Goal: Task Accomplishment & Management: Manage account settings

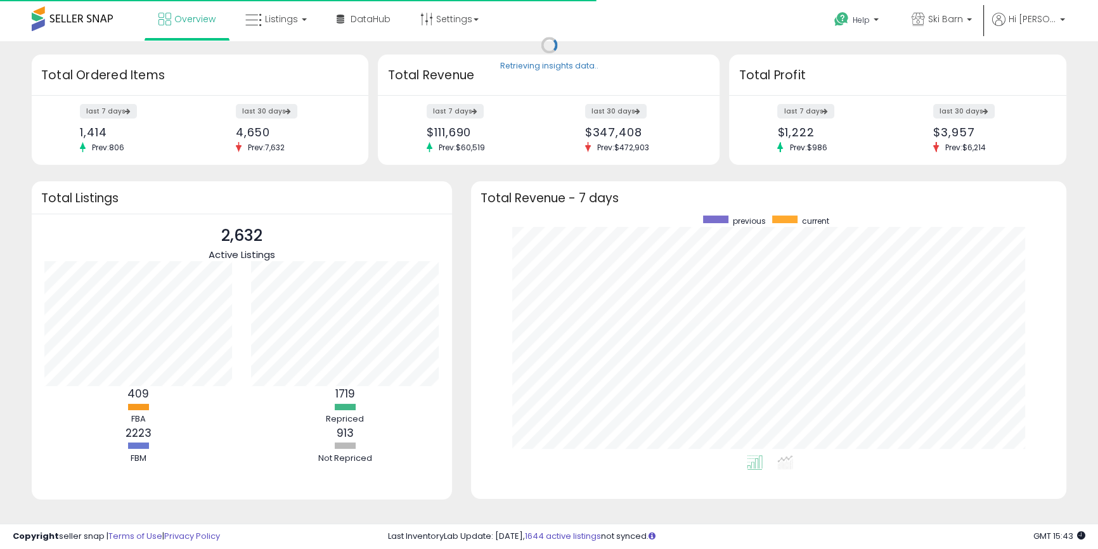
scroll to position [240, 570]
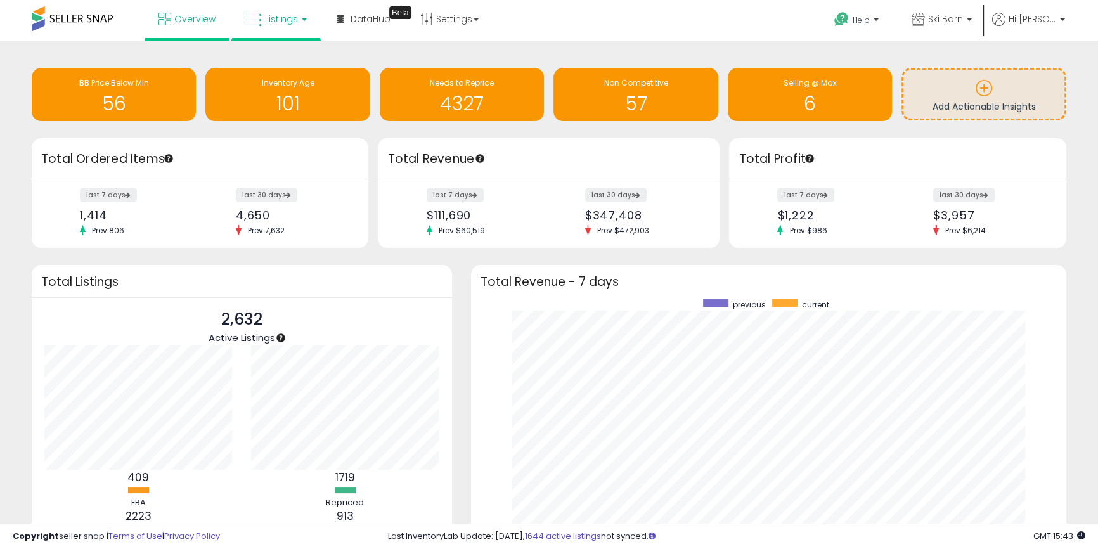
click at [274, 18] on span "Listings" at bounding box center [281, 19] width 33 height 13
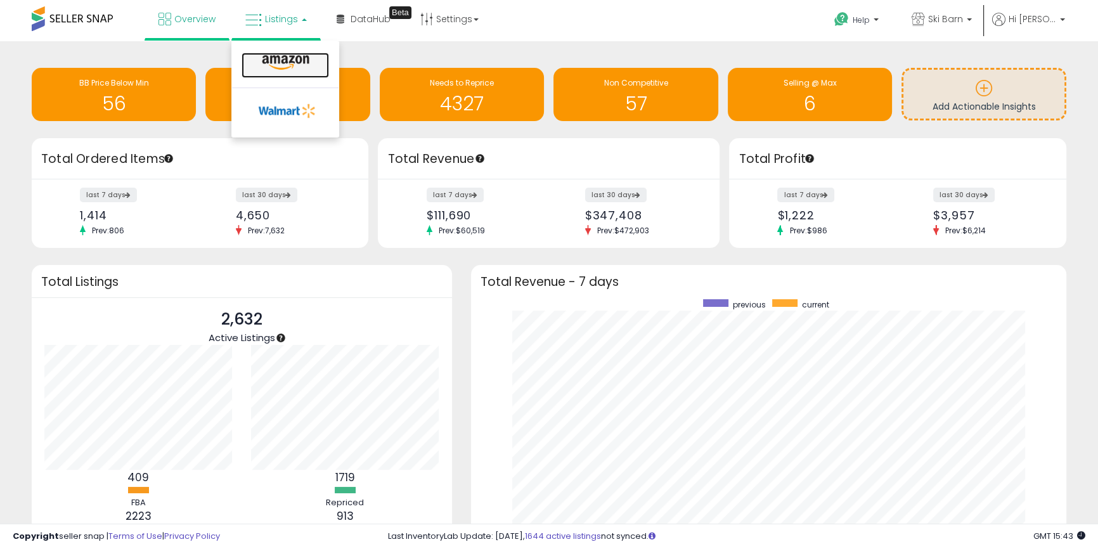
click at [302, 60] on icon at bounding box center [285, 63] width 55 height 16
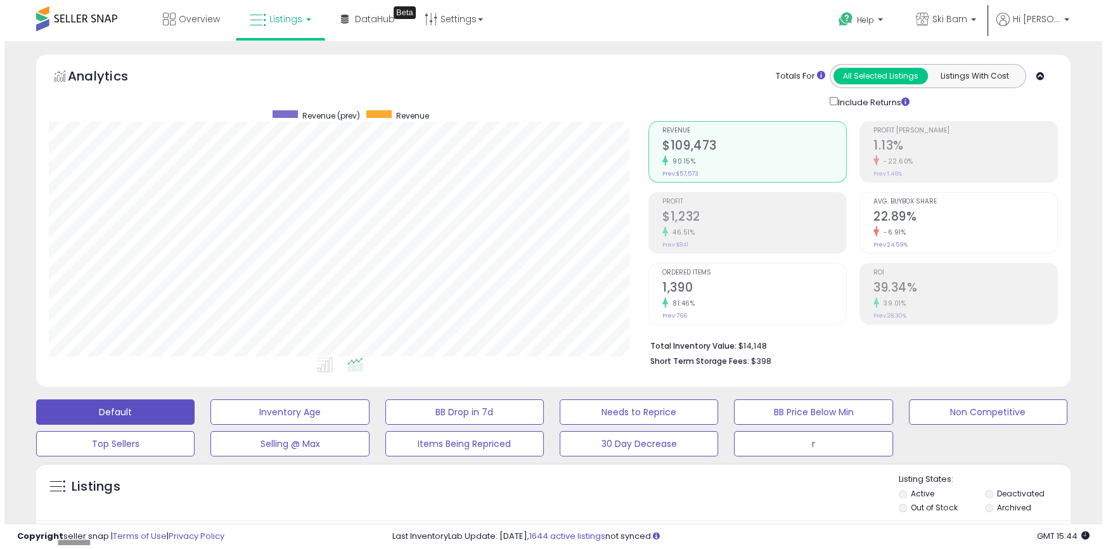
scroll to position [260, 599]
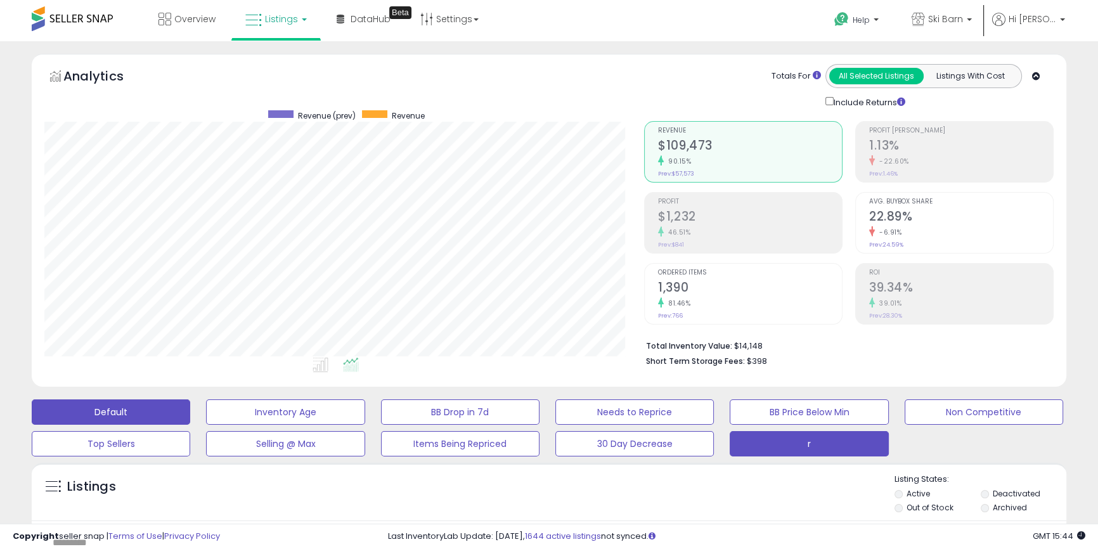
click at [830, 441] on button "r" at bounding box center [809, 443] width 158 height 25
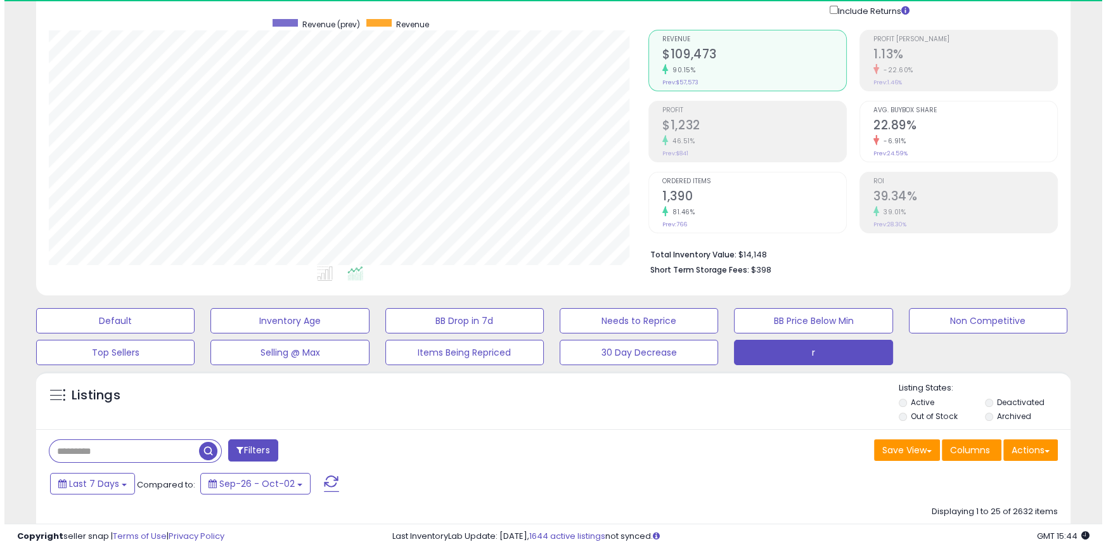
scroll to position [260, 599]
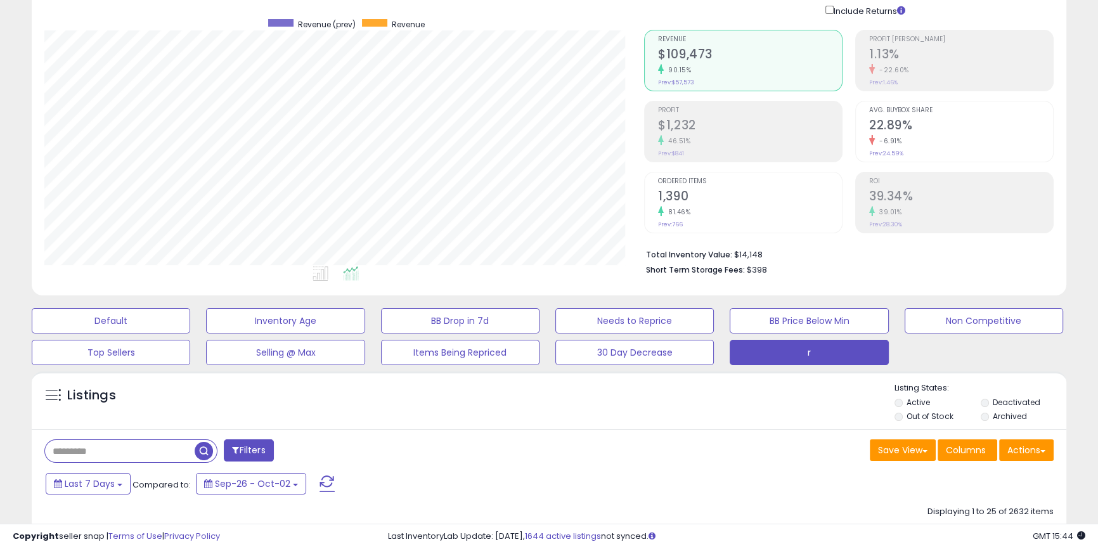
click at [336, 416] on div "Listings" at bounding box center [549, 403] width 1034 height 43
click at [114, 446] on input "text" at bounding box center [120, 451] width 150 height 22
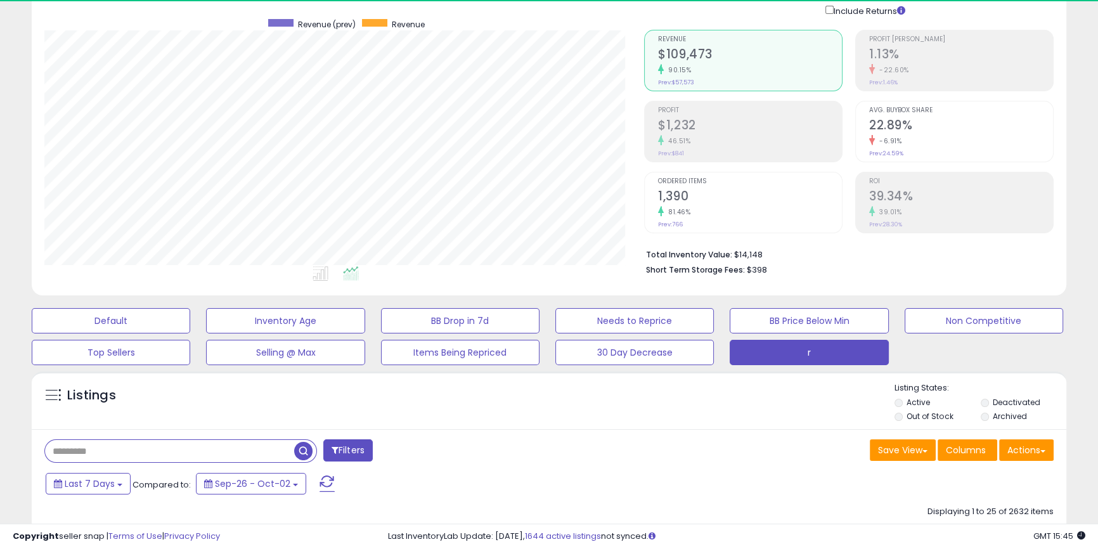
type input "******"
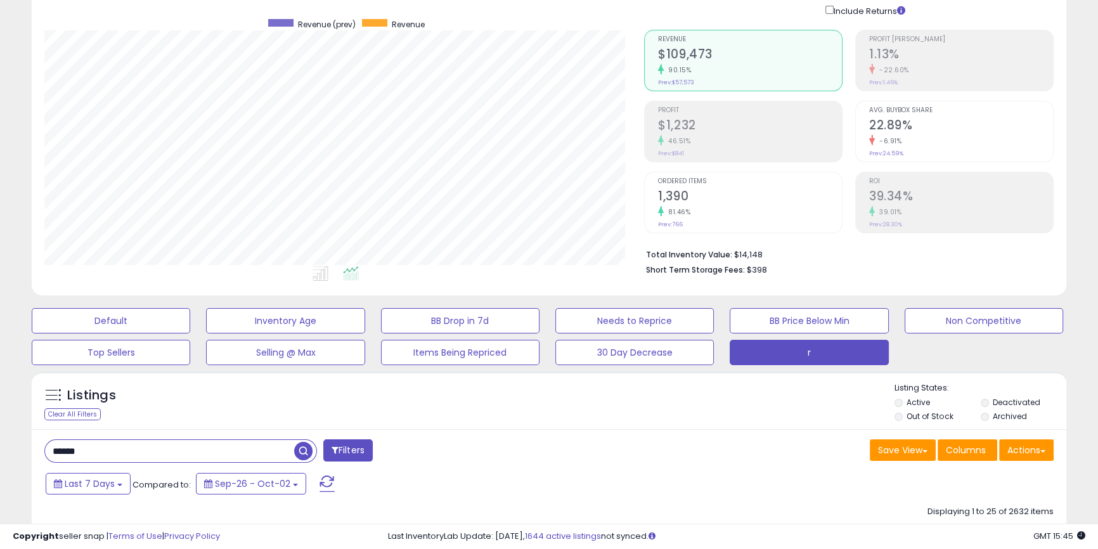
click at [304, 451] on span "button" at bounding box center [303, 451] width 18 height 18
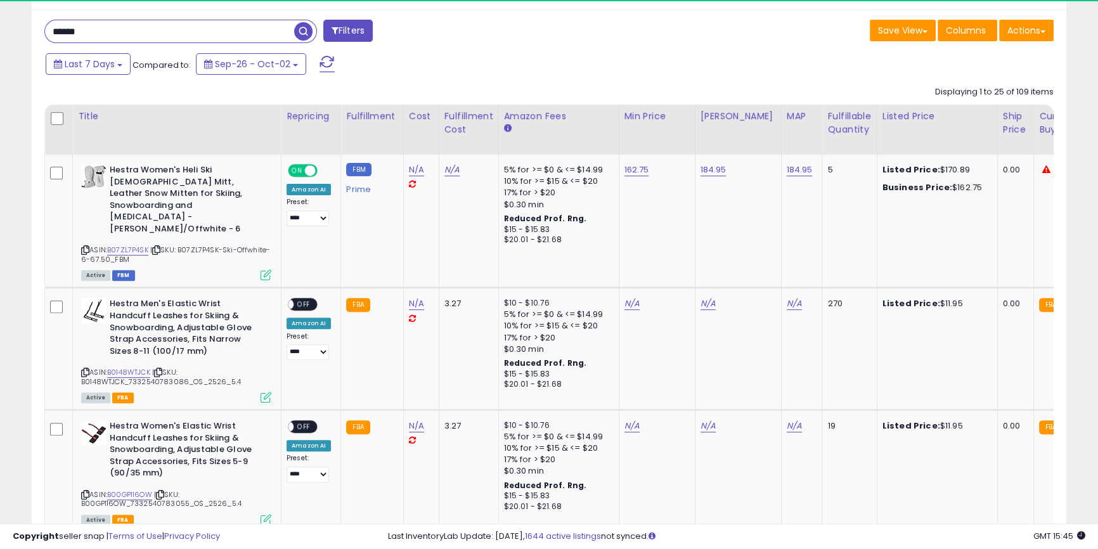
scroll to position [283, 0]
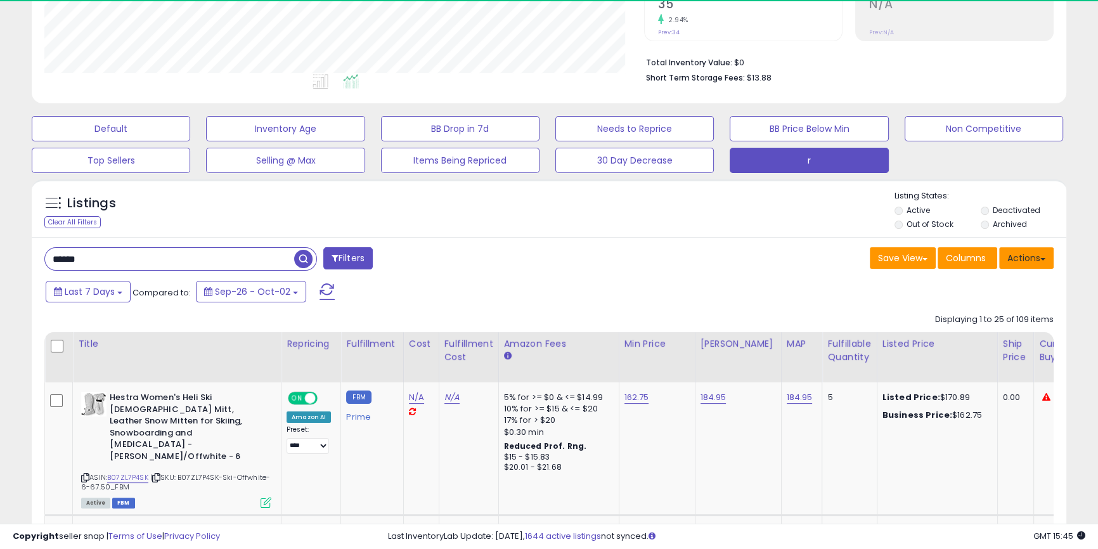
click at [1042, 256] on button "Actions" at bounding box center [1026, 258] width 55 height 22
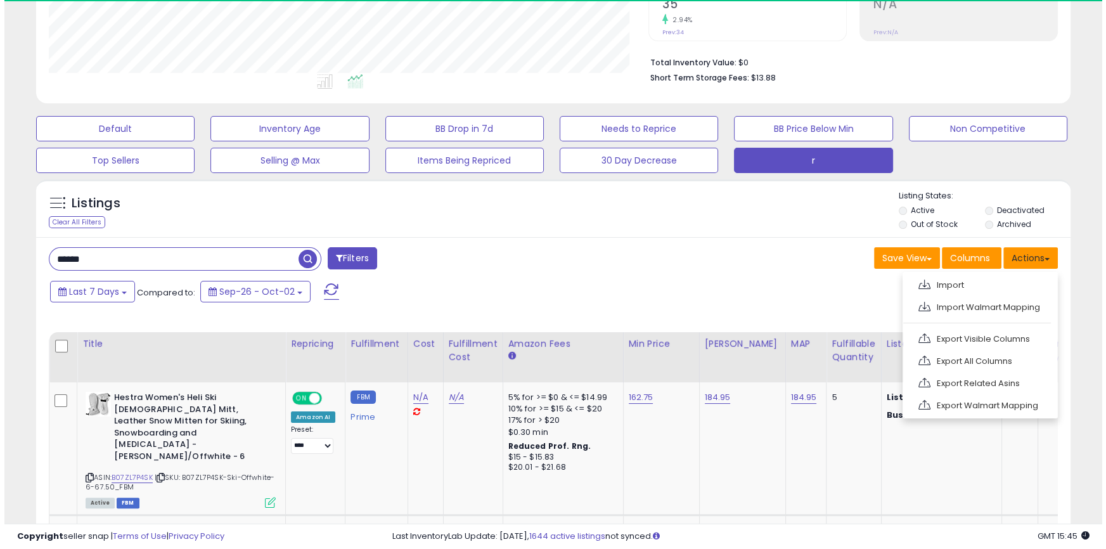
scroll to position [260, 599]
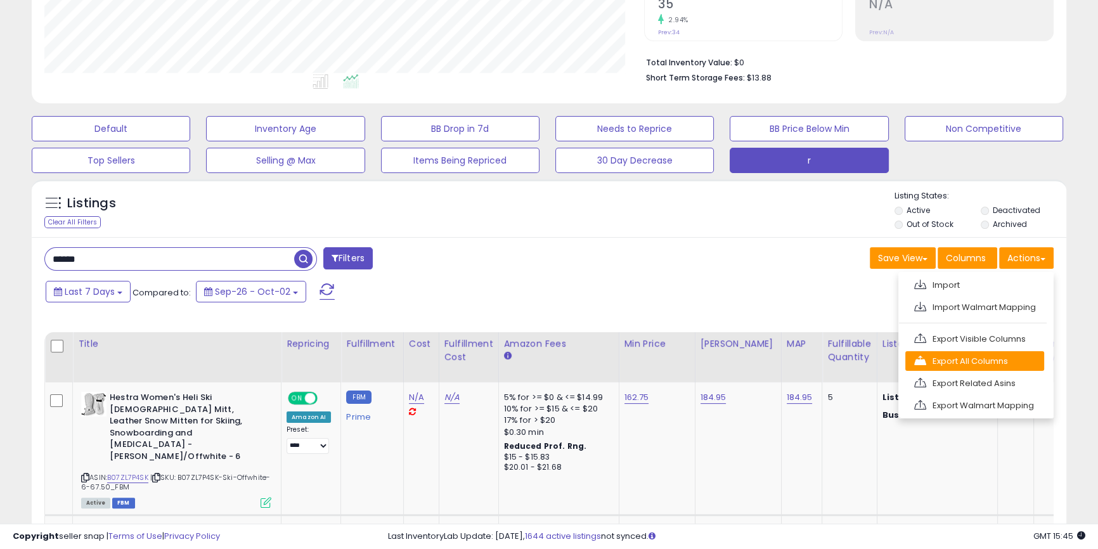
click at [957, 360] on link "Export All Columns" at bounding box center [974, 361] width 139 height 20
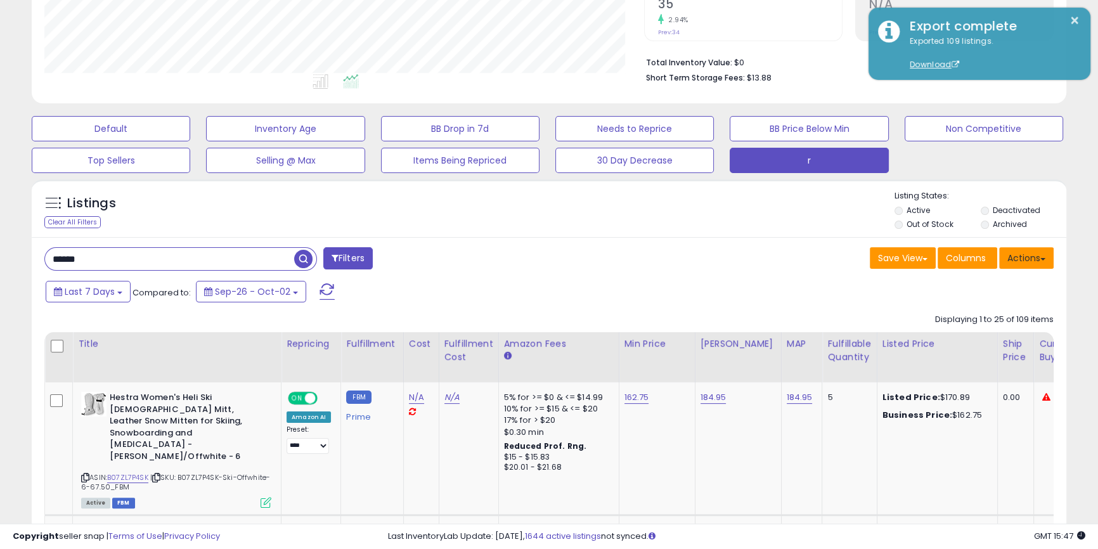
click at [1019, 264] on button "Actions" at bounding box center [1026, 258] width 55 height 22
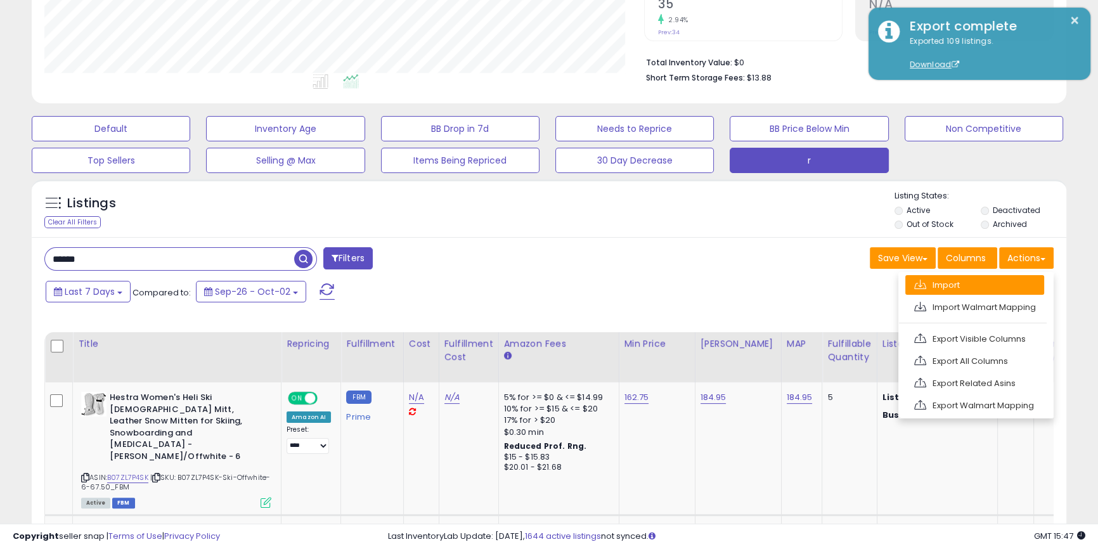
click at [958, 288] on link "Import" at bounding box center [974, 285] width 139 height 20
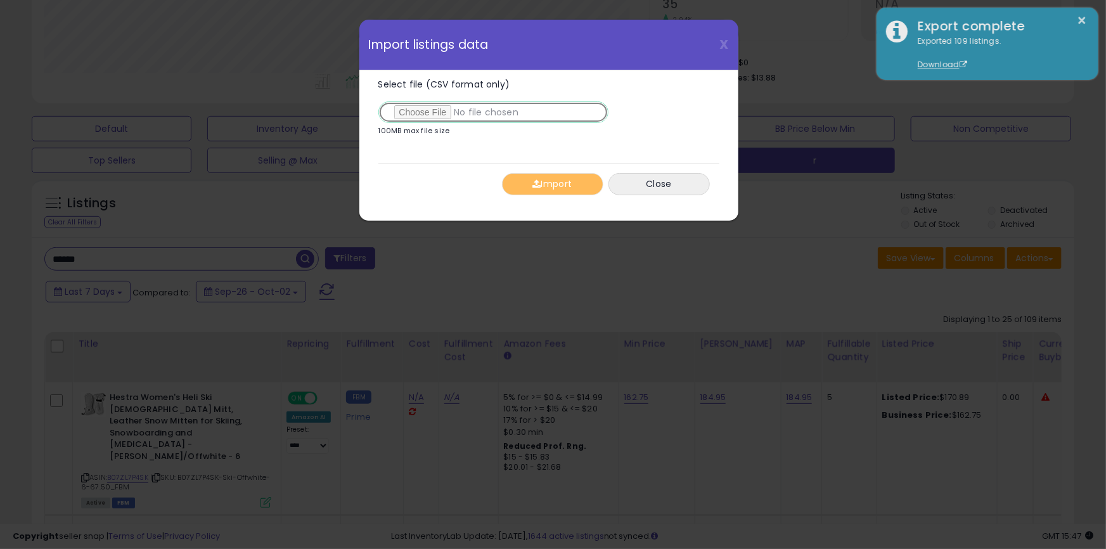
click at [436, 111] on input "Select file (CSV format only)" at bounding box center [493, 112] width 230 height 22
type input "**********"
click at [548, 180] on button "Import" at bounding box center [552, 184] width 101 height 22
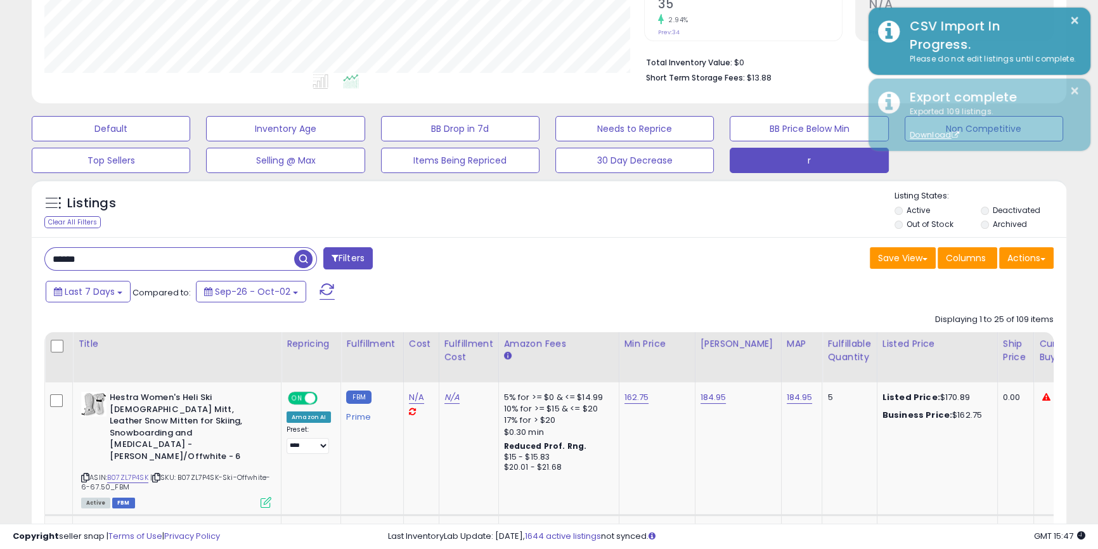
scroll to position [633607, 633266]
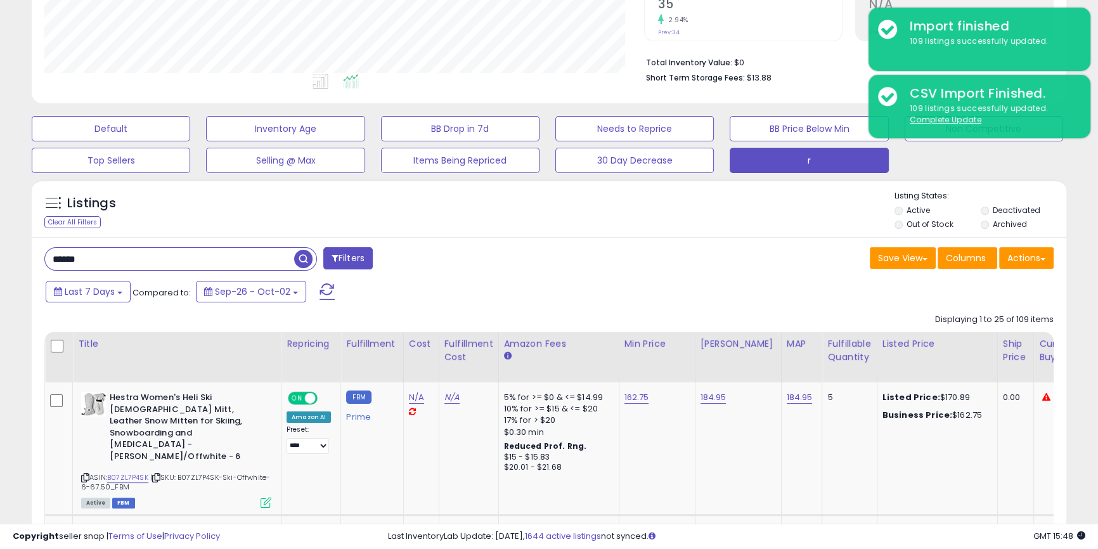
click at [302, 257] on span "button" at bounding box center [303, 259] width 18 height 18
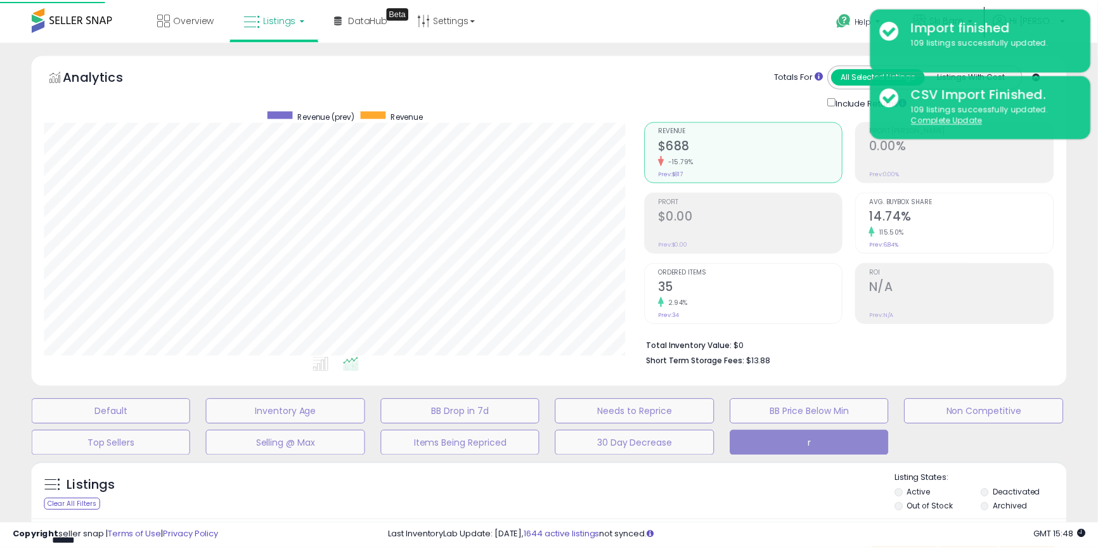
scroll to position [260, 605]
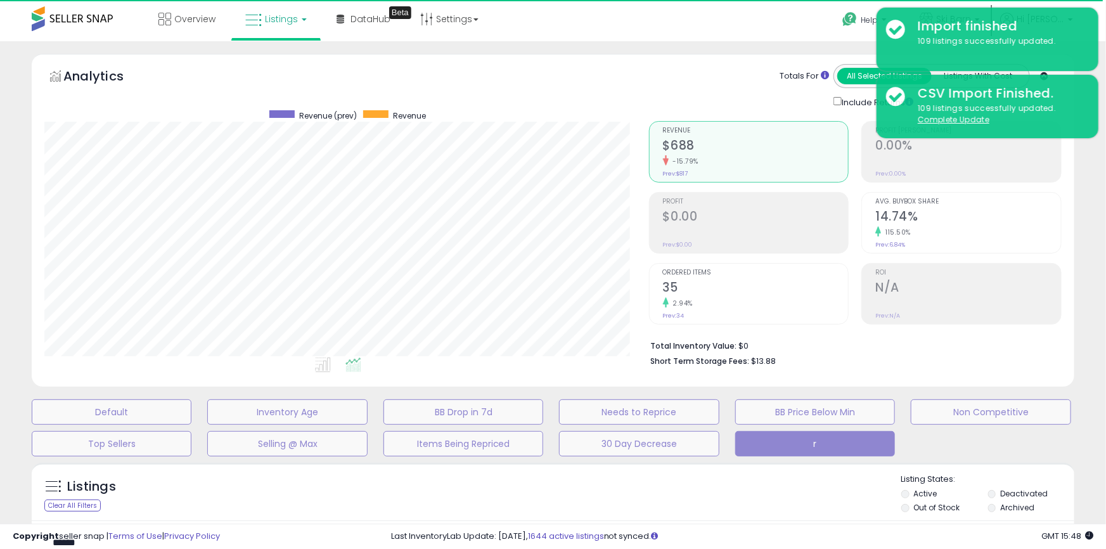
click at [808, 337] on li "Total Inventory Value: $0" at bounding box center [851, 344] width 401 height 15
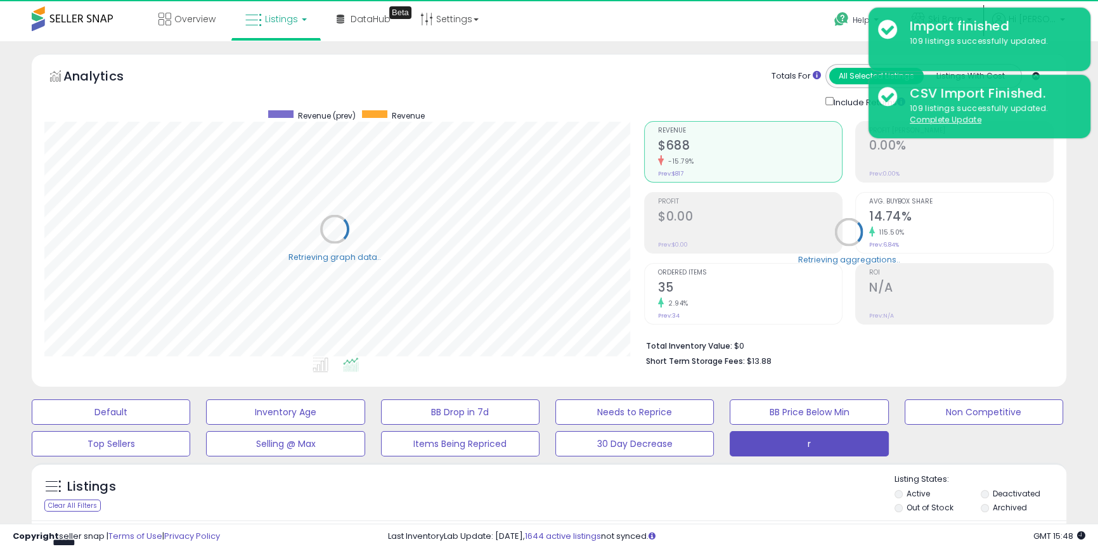
scroll to position [633607, 633266]
click at [810, 368] on div "Total Inventory Value: $0 Short Term Storage Fees: $13.88" at bounding box center [848, 349] width 409 height 49
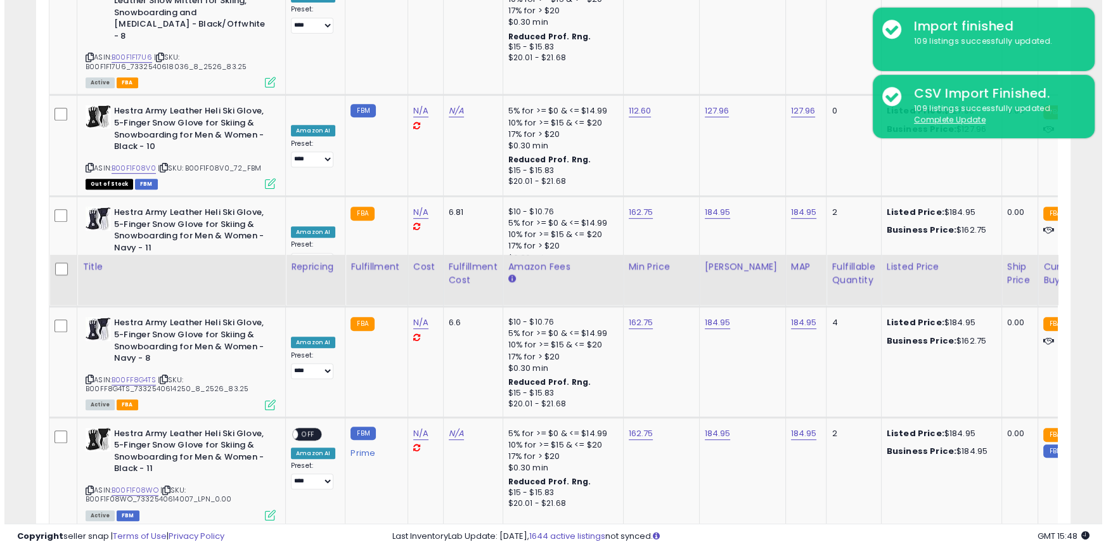
scroll to position [960, 0]
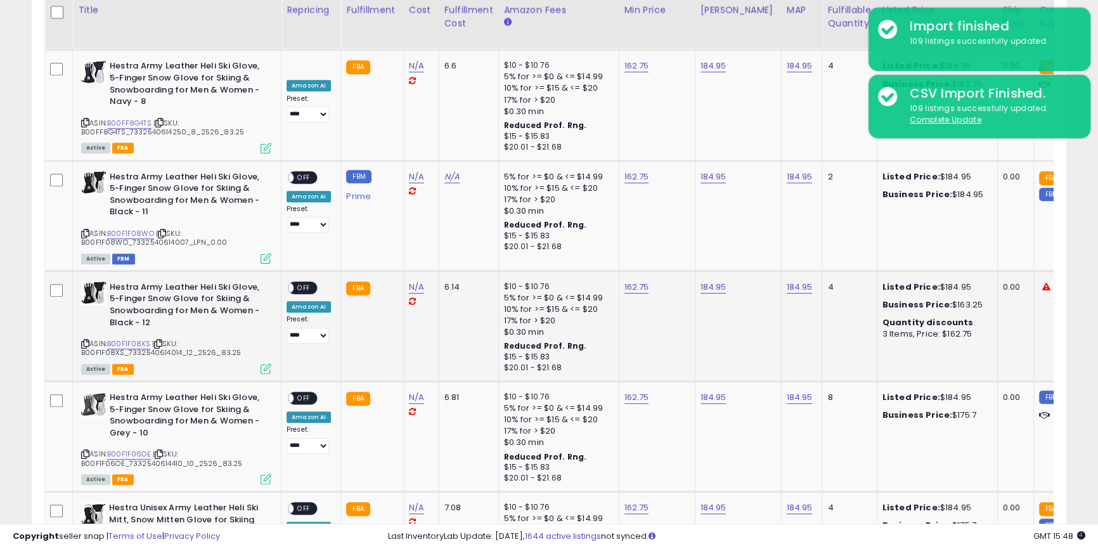
click at [269, 363] on icon at bounding box center [266, 368] width 11 height 11
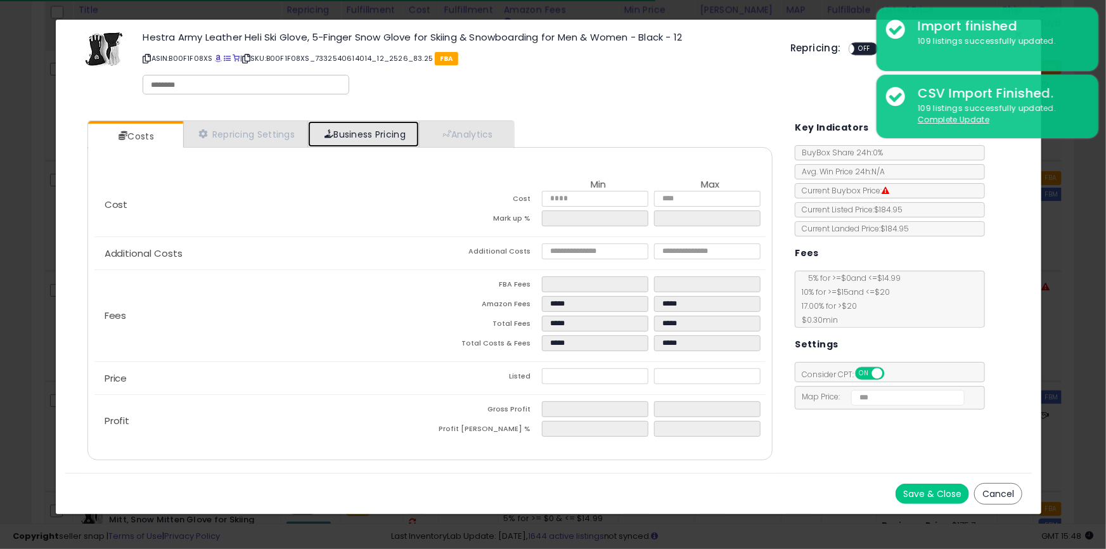
click at [399, 132] on link "Business Pricing" at bounding box center [363, 134] width 111 height 26
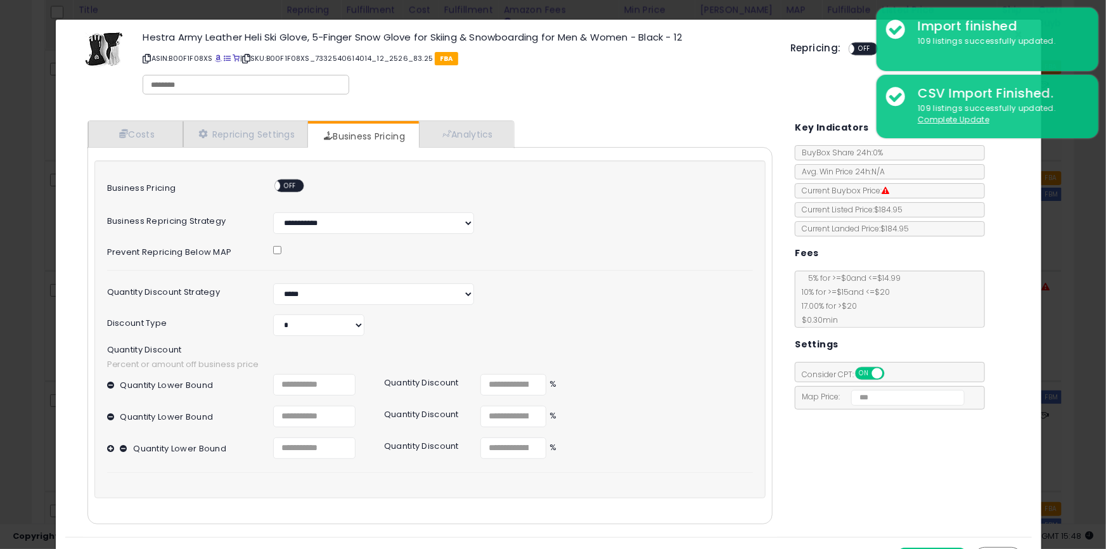
click at [0, 276] on div "× Close Hestra Army Leather Heli Ski Glove, 5-Finger Snow Glove for Skiing & Sn…" at bounding box center [553, 274] width 1106 height 549
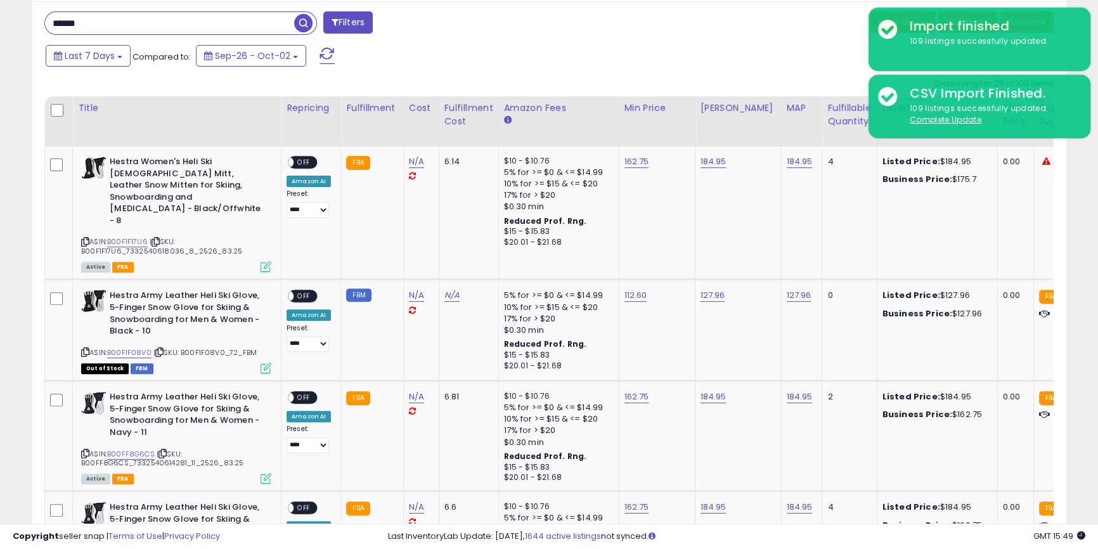
scroll to position [450, 0]
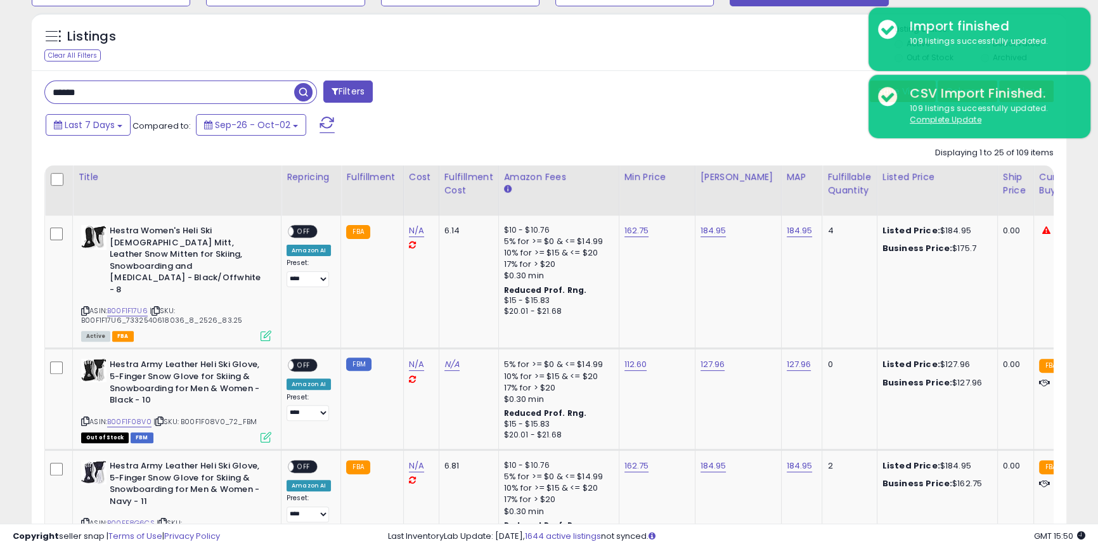
click at [530, 128] on div "Last 7 Days Compared to: Sep-26 - Oct-02" at bounding box center [420, 126] width 757 height 29
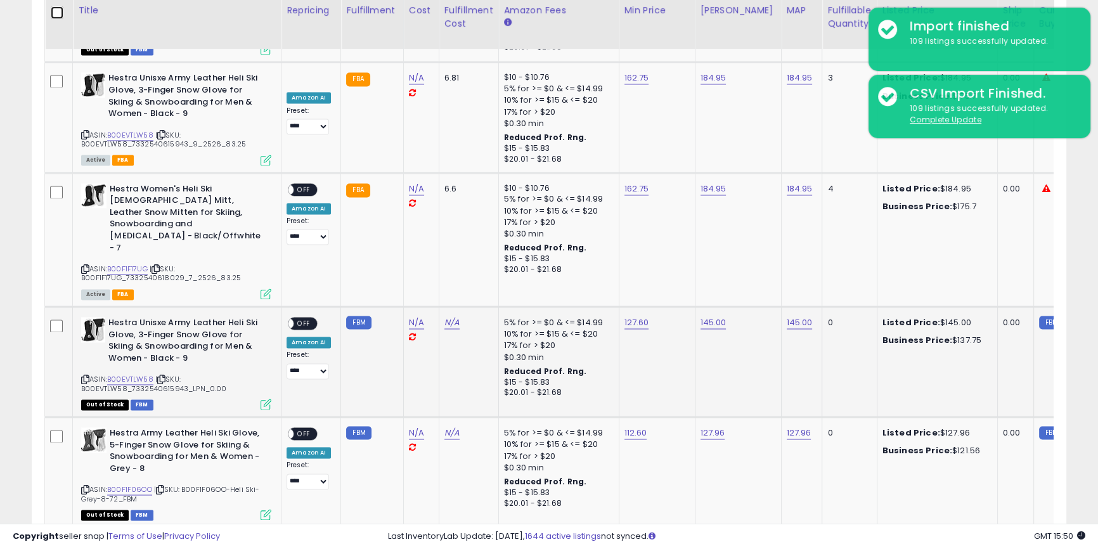
scroll to position [2947, 0]
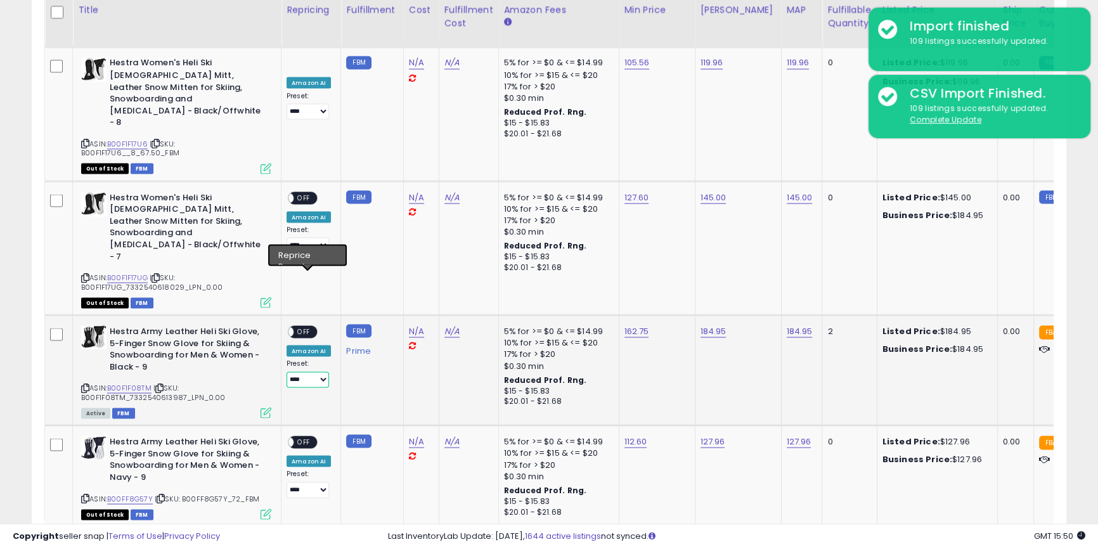
click at [307, 371] on select "**********" at bounding box center [308, 379] width 42 height 16
click at [101, 540] on select "** **" at bounding box center [98, 551] width 38 height 22
select select "**"
click at [80, 540] on select "** **" at bounding box center [98, 551] width 38 height 22
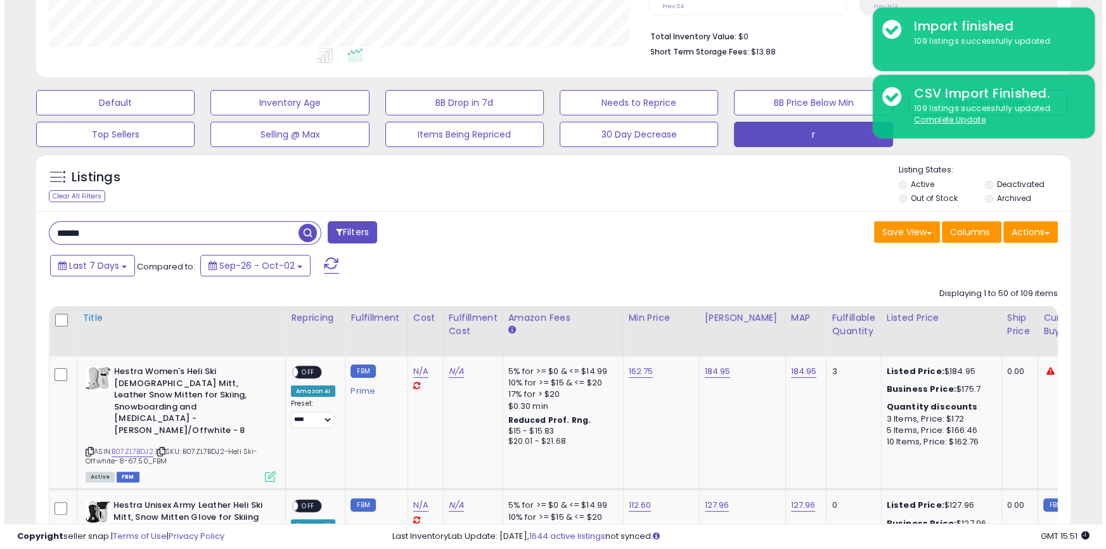
scroll to position [334, 0]
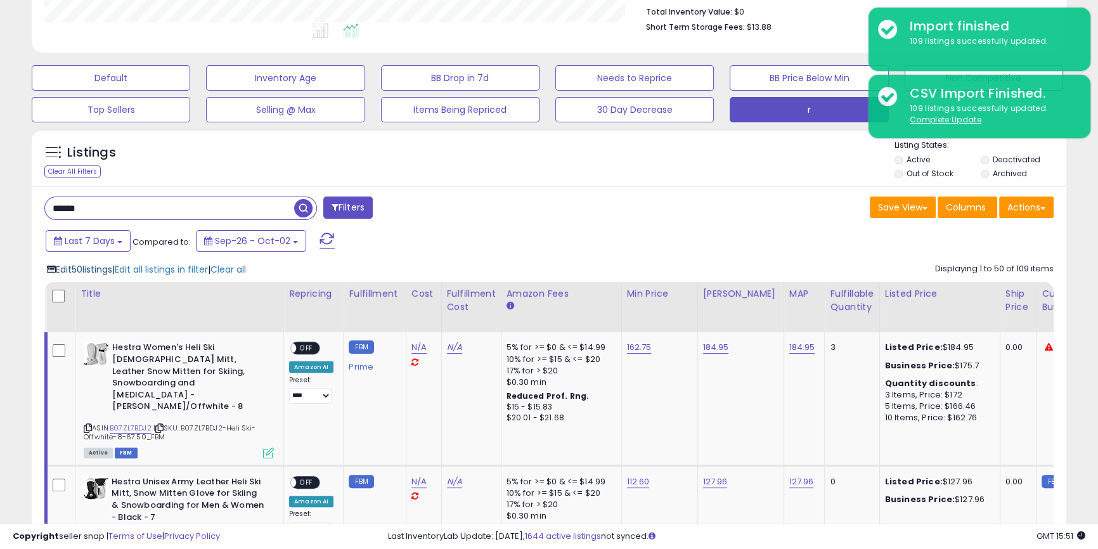
click at [89, 274] on span "Edit 50 listings" at bounding box center [84, 269] width 56 height 13
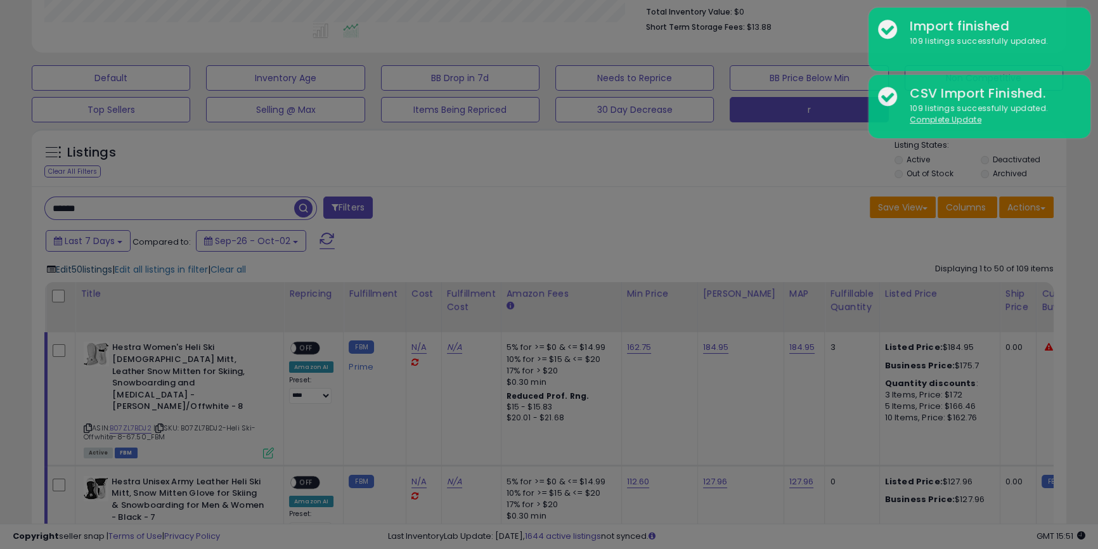
scroll to position [260, 605]
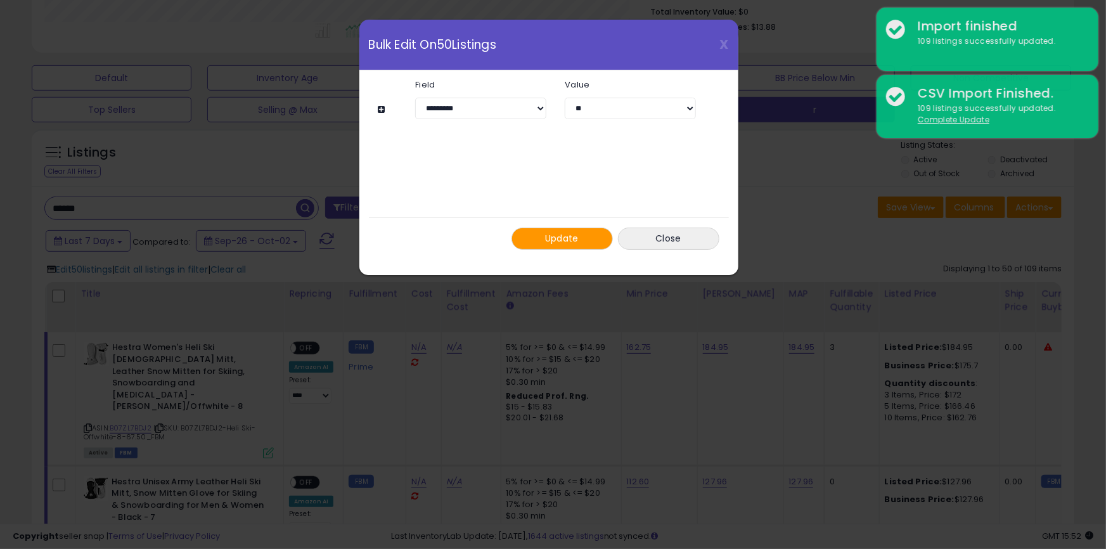
click at [564, 238] on span "Update" at bounding box center [562, 238] width 34 height 13
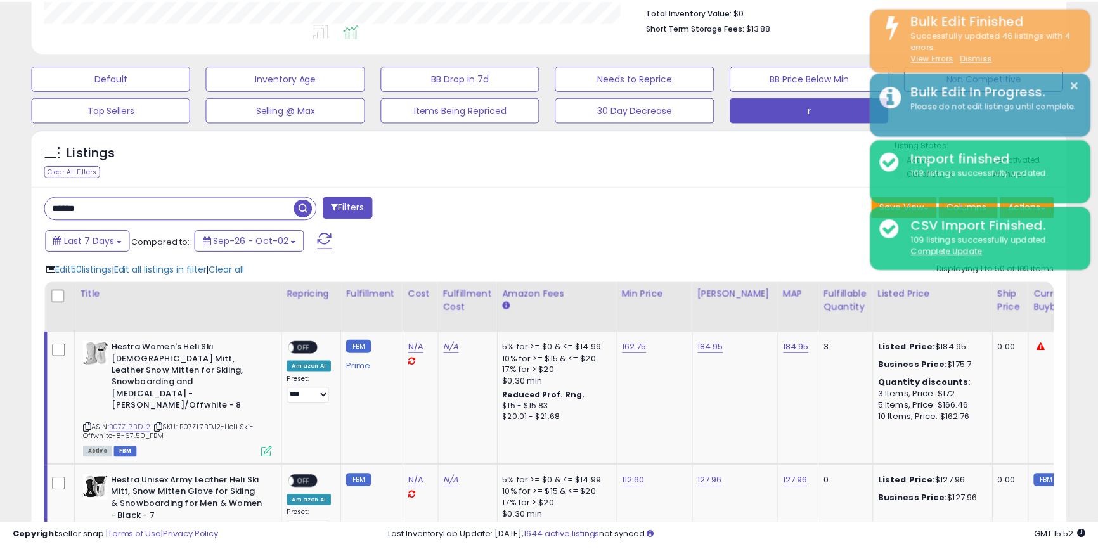
scroll to position [633607, 633266]
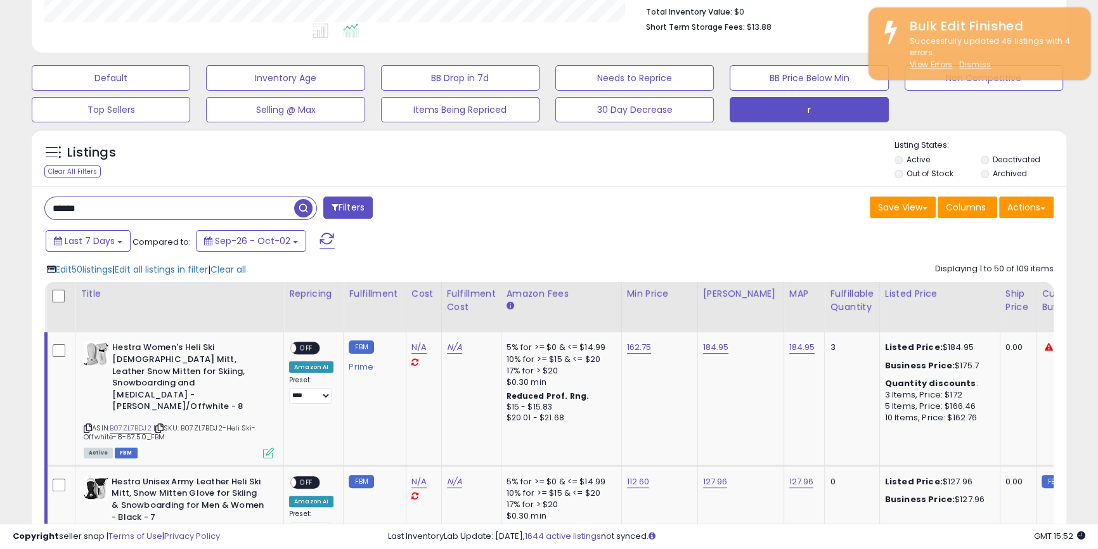
click at [521, 232] on div "Last 7 Days Compared to: Sep-26 - Oct-02" at bounding box center [420, 242] width 757 height 29
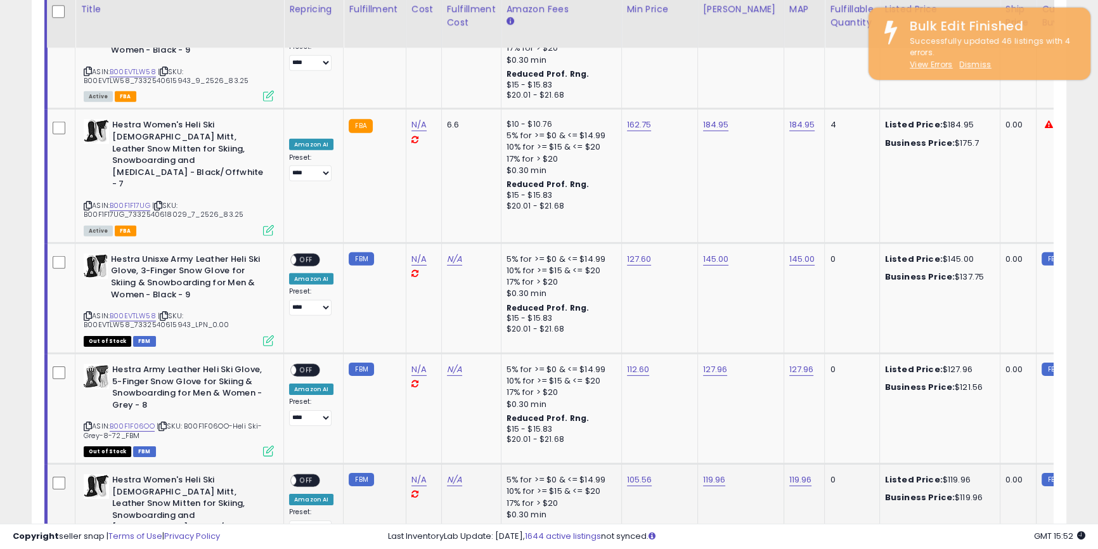
scroll to position [5705, 0]
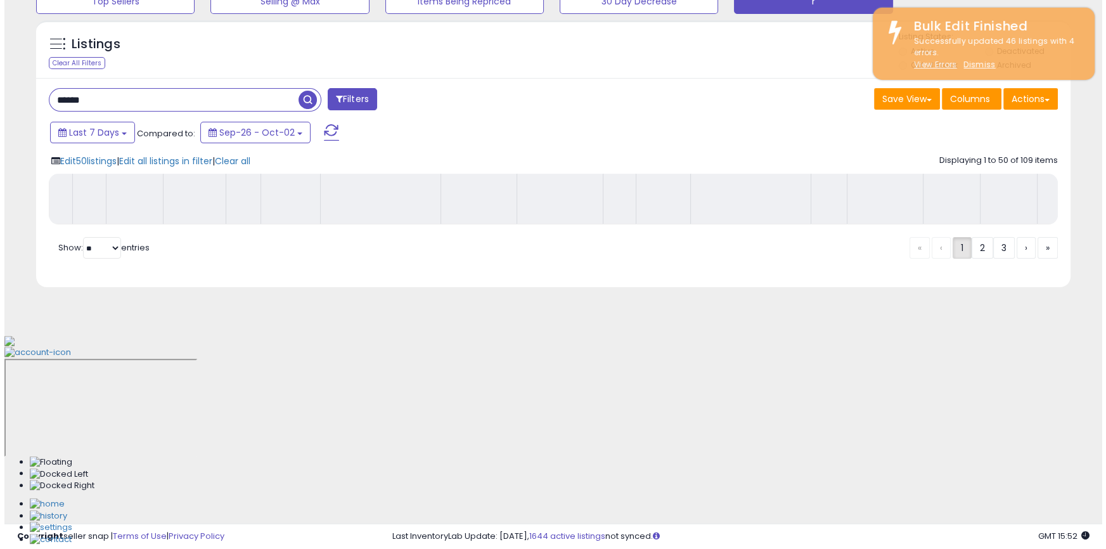
scroll to position [238, 0]
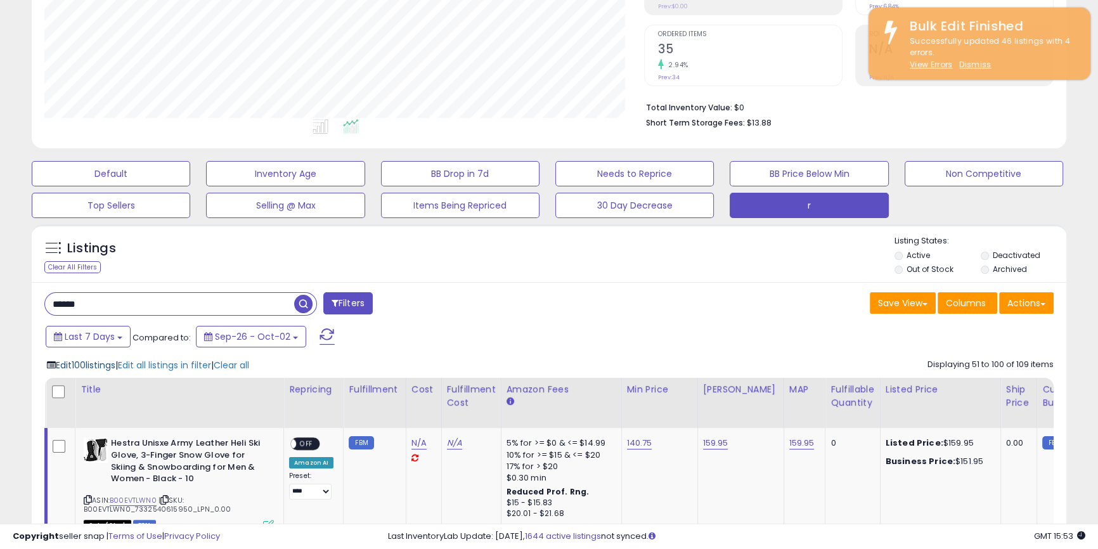
click at [100, 366] on span "Edit 100 listings" at bounding box center [86, 365] width 60 height 13
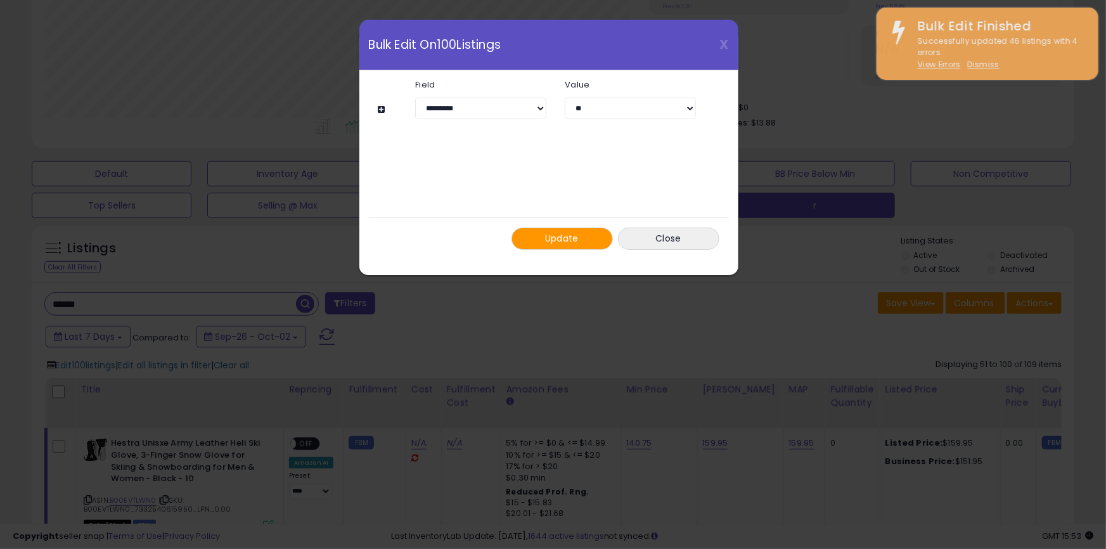
click at [553, 242] on span "Update" at bounding box center [562, 238] width 34 height 13
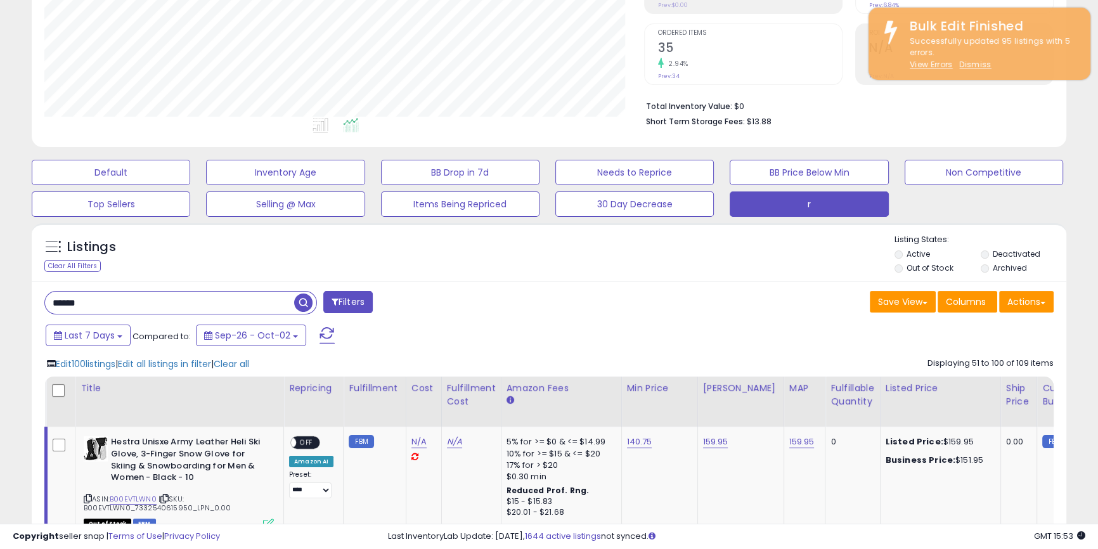
scroll to position [238, 0]
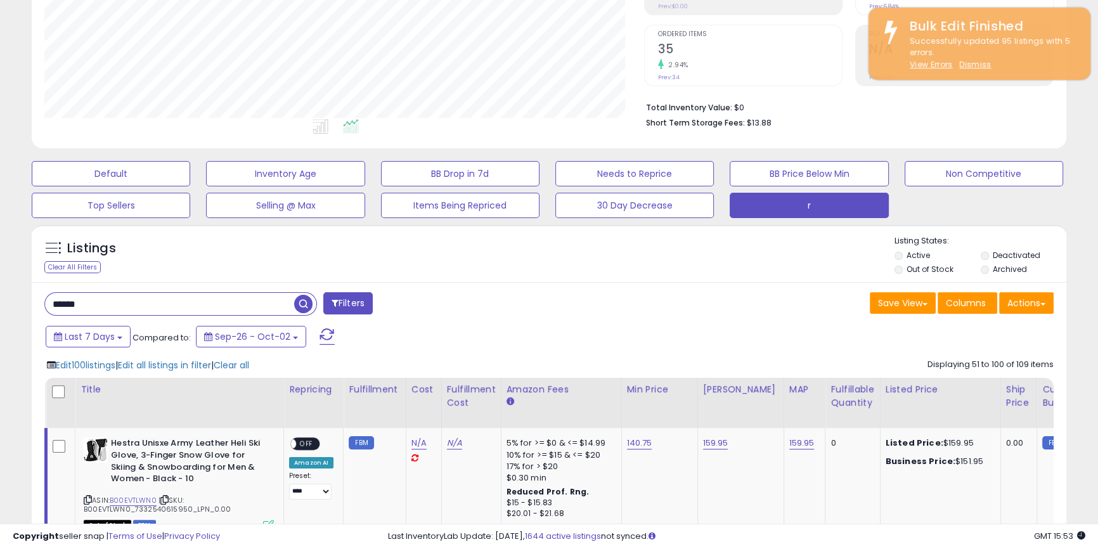
click at [304, 305] on span "button" at bounding box center [303, 304] width 18 height 18
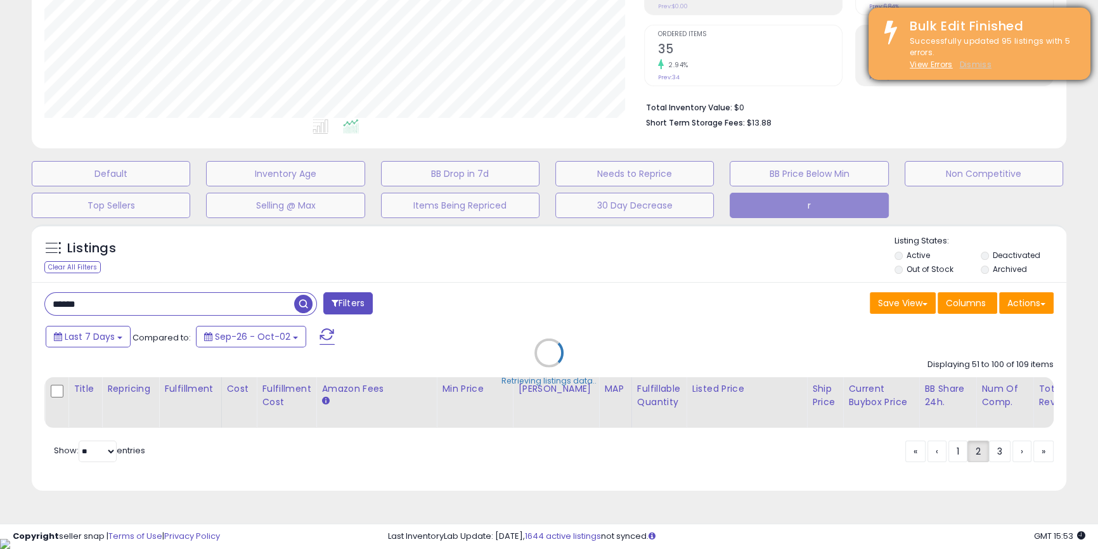
click at [981, 66] on u "Dismiss" at bounding box center [975, 64] width 32 height 11
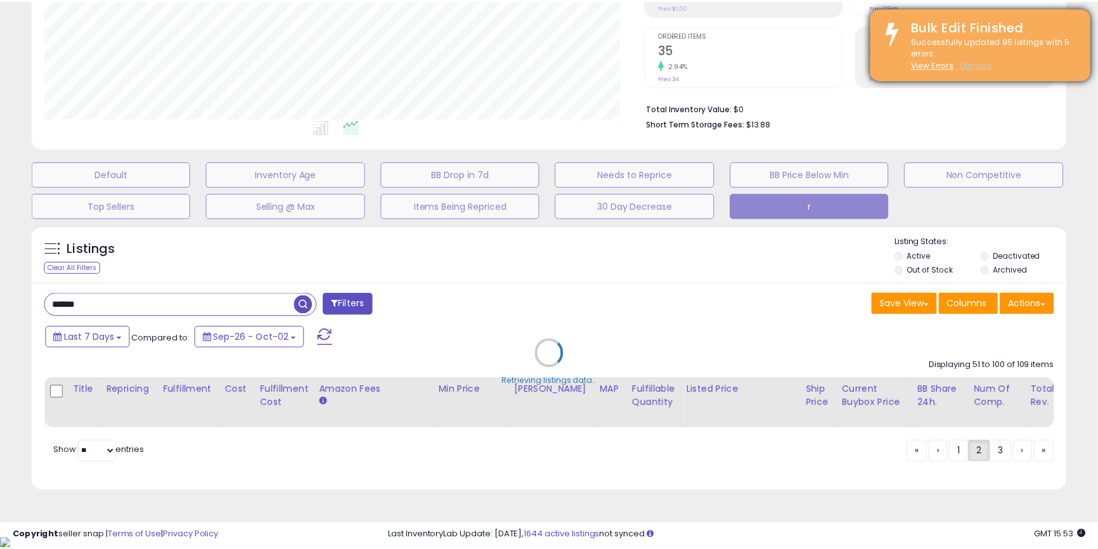
scroll to position [260, 605]
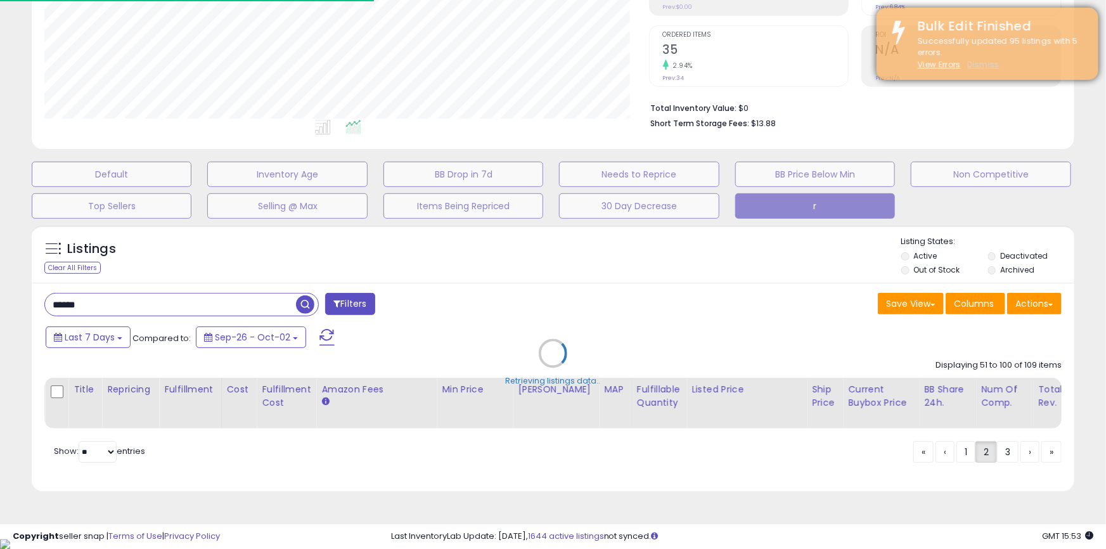
click at [981, 66] on u "Dismiss" at bounding box center [983, 64] width 32 height 11
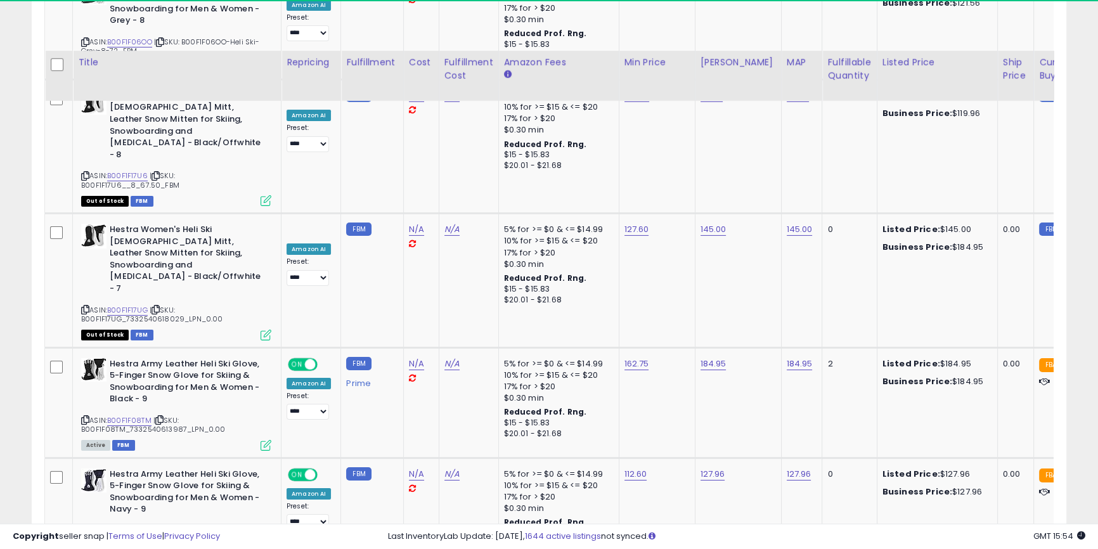
scroll to position [5705, 0]
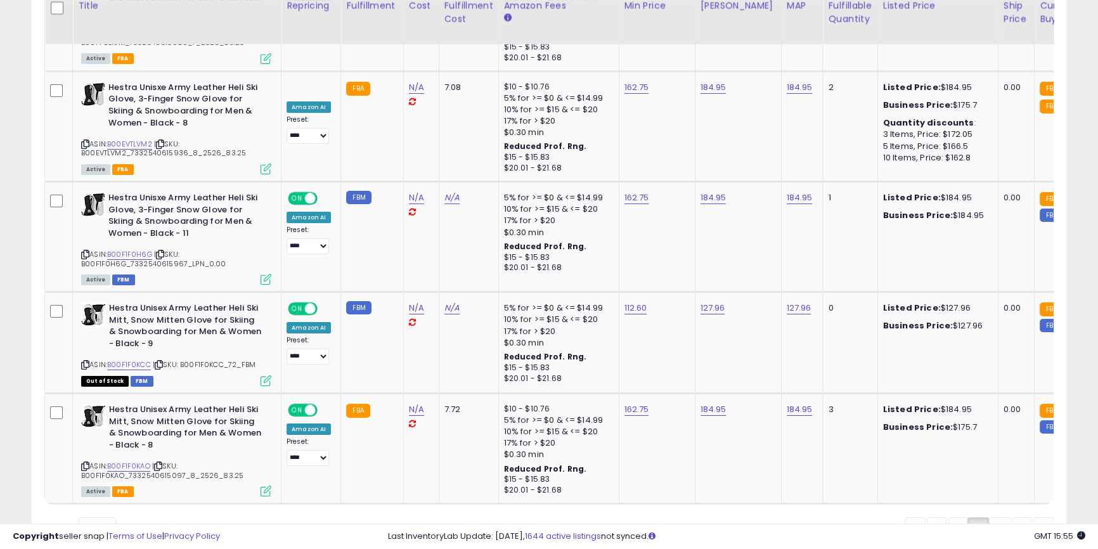
scroll to position [5723, 0]
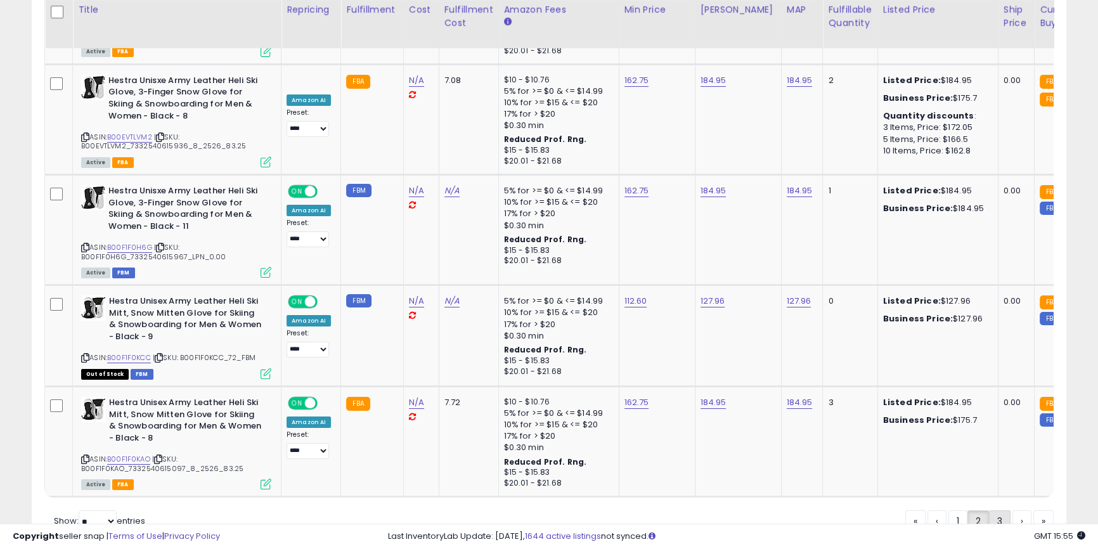
click at [1001, 510] on link "3" at bounding box center [1000, 521] width 22 height 22
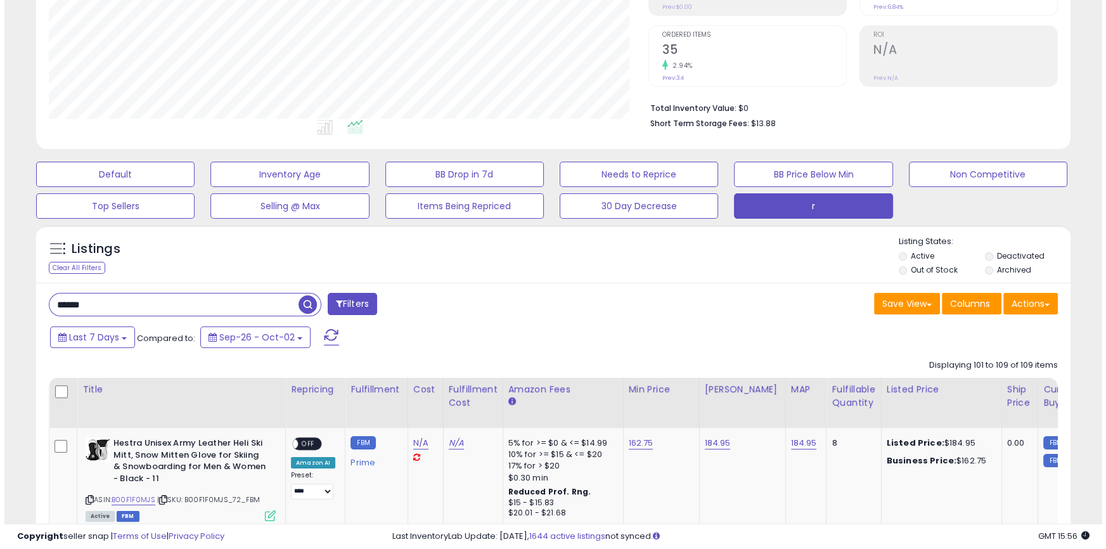
scroll to position [430, 0]
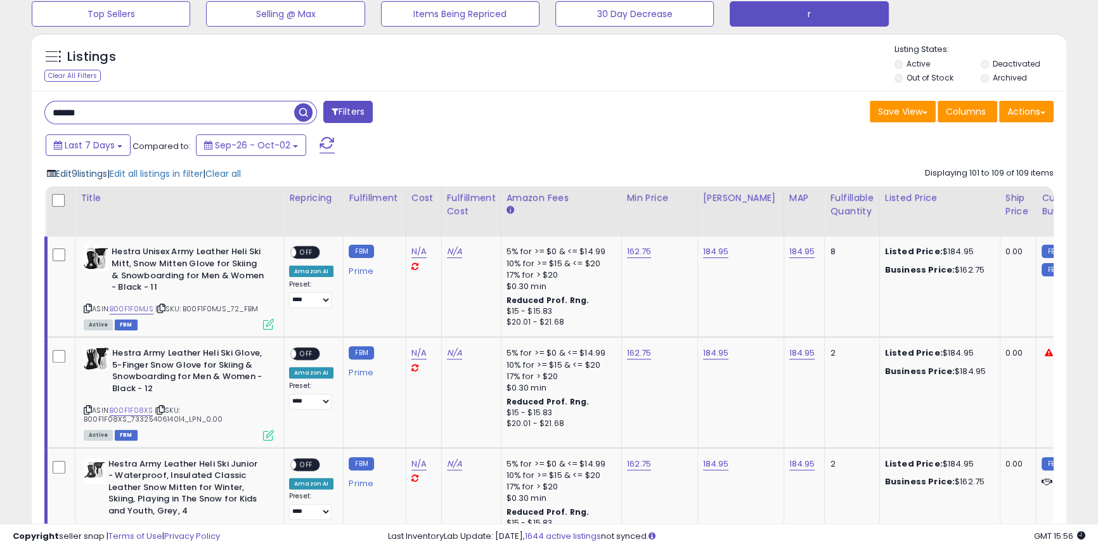
click at [89, 178] on span "Edit 9 listings" at bounding box center [81, 173] width 51 height 13
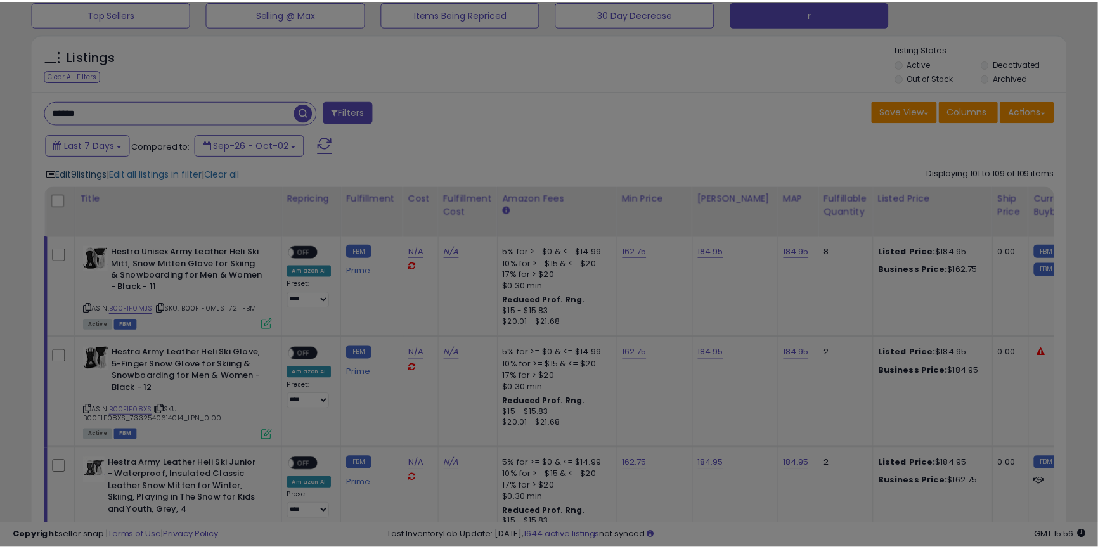
scroll to position [260, 605]
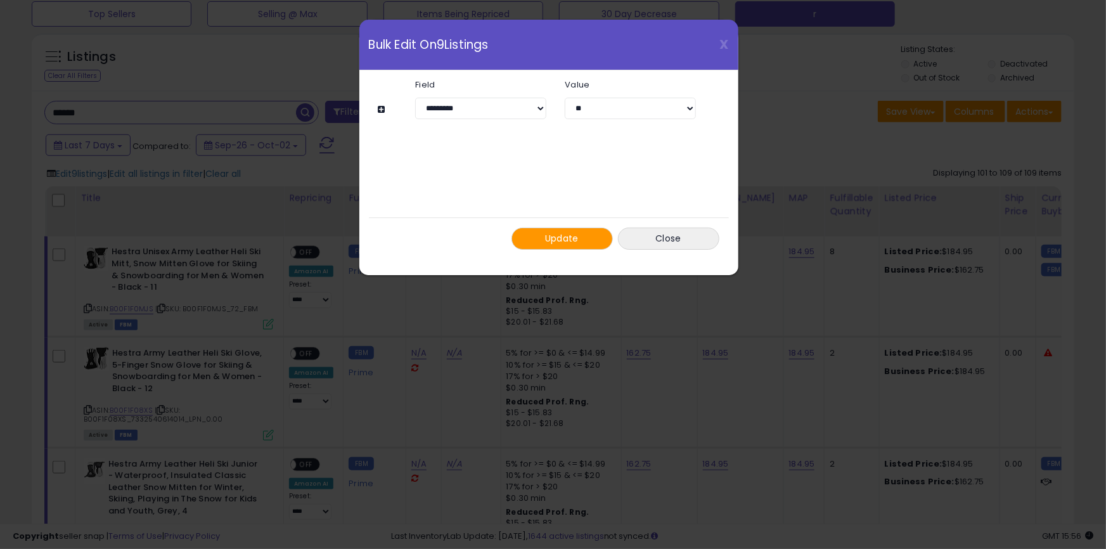
click at [513, 230] on button "Update" at bounding box center [562, 239] width 101 height 22
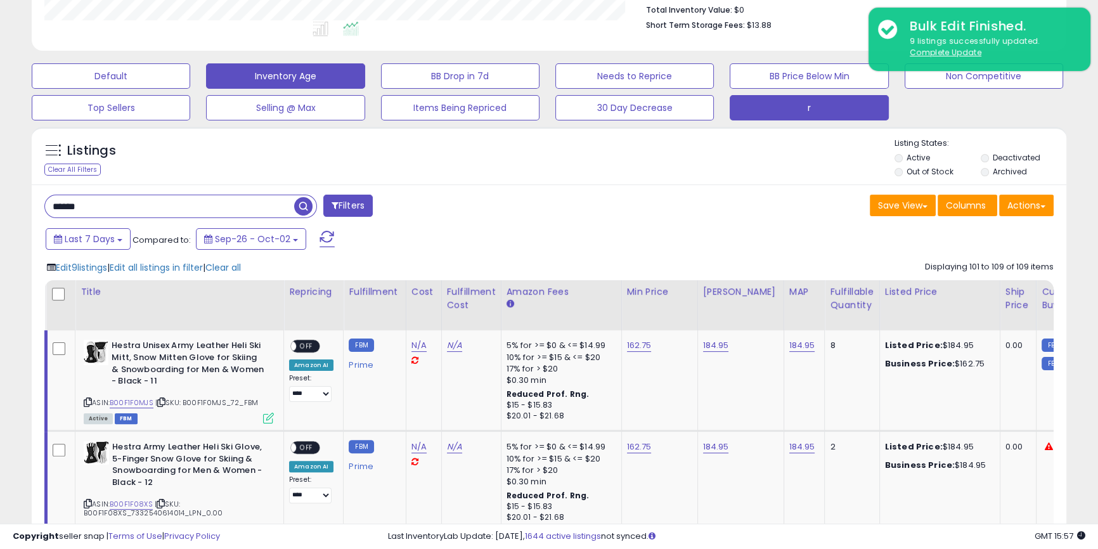
scroll to position [384, 0]
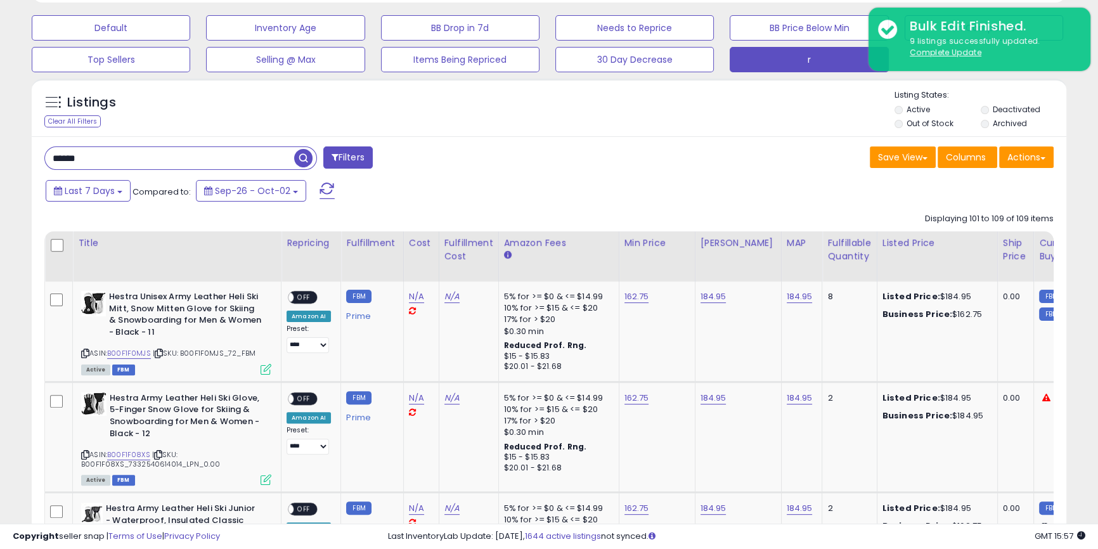
click at [108, 165] on input "******" at bounding box center [169, 158] width 249 height 22
paste input "**********"
type input "**********"
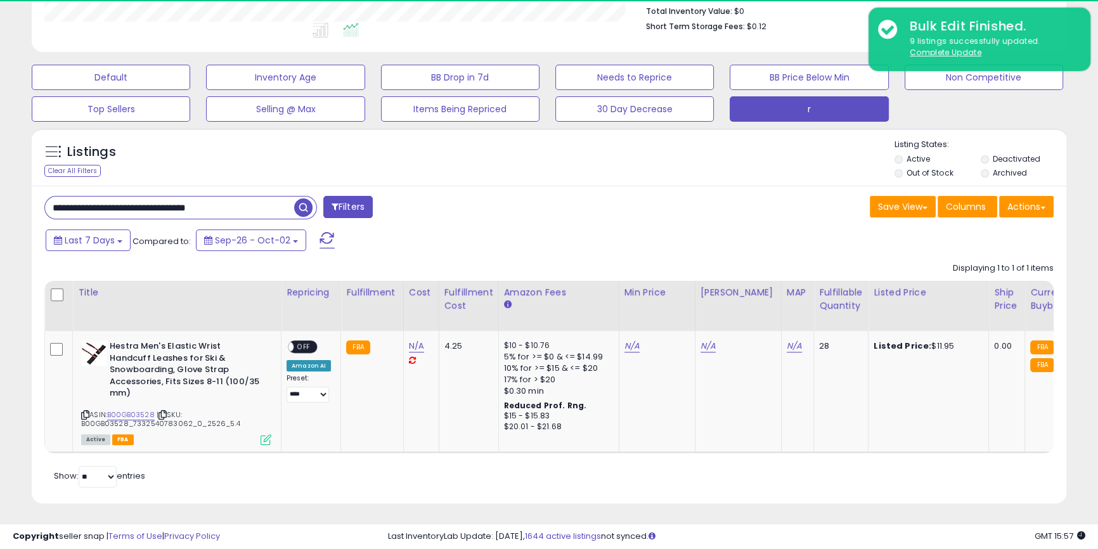
scroll to position [260, 599]
